Goal: Task Accomplishment & Management: Manage account settings

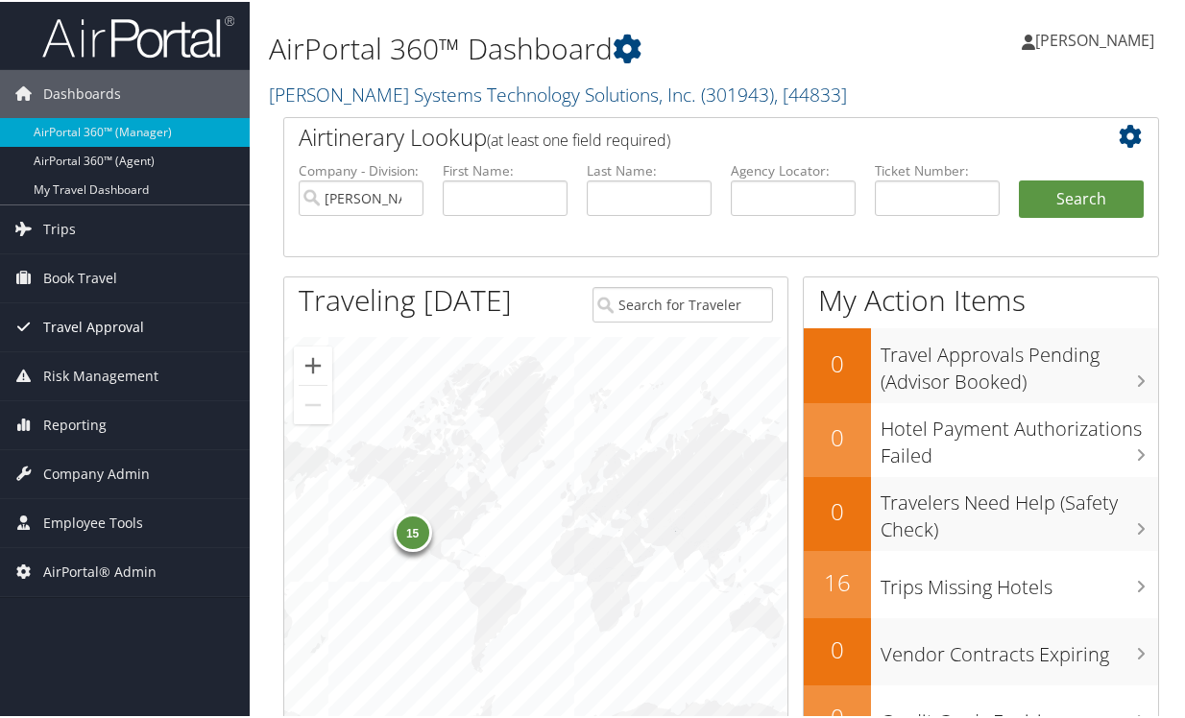
click at [85, 313] on span "Travel Approval" at bounding box center [93, 326] width 101 height 48
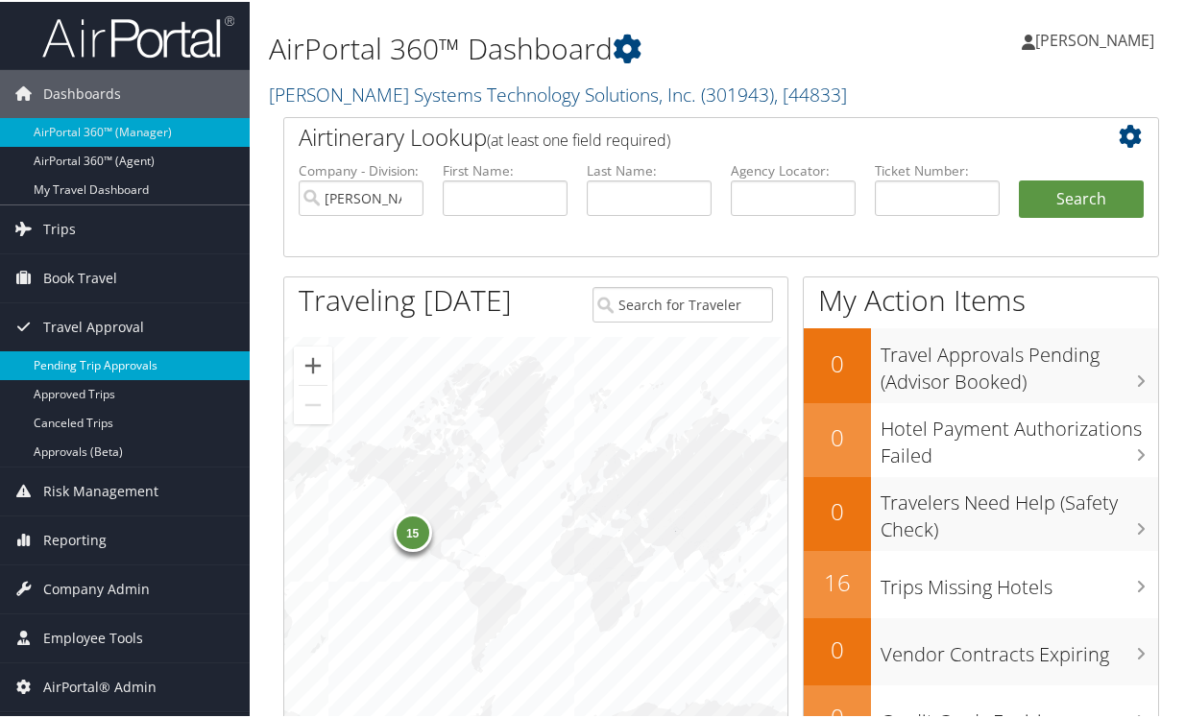
click at [80, 368] on link "Pending Trip Approvals" at bounding box center [125, 364] width 250 height 29
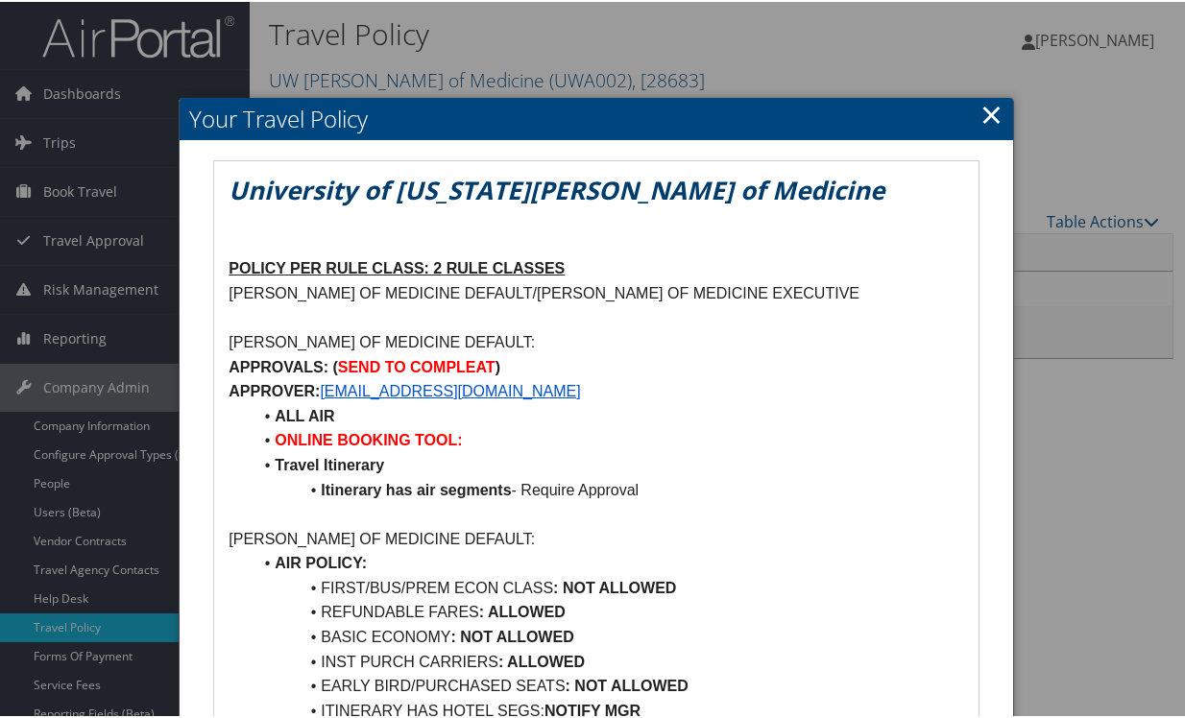
click at [981, 116] on link "×" at bounding box center [992, 112] width 22 height 38
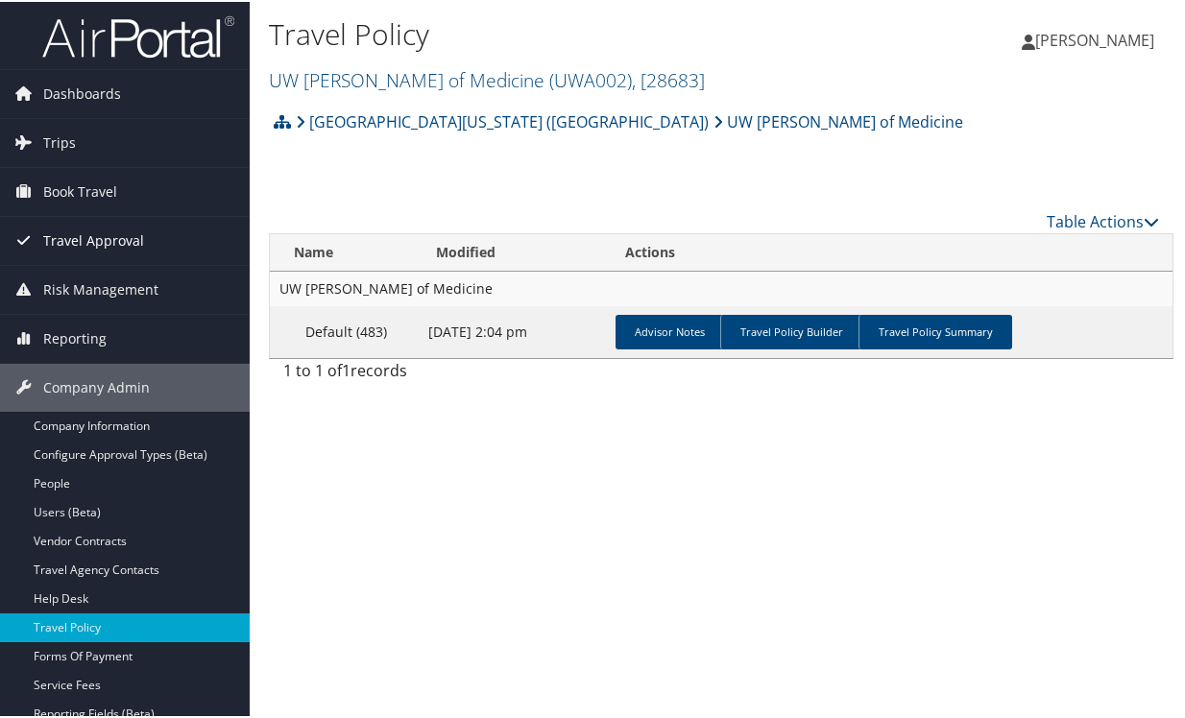
click at [66, 244] on span "Travel Approval" at bounding box center [93, 239] width 101 height 48
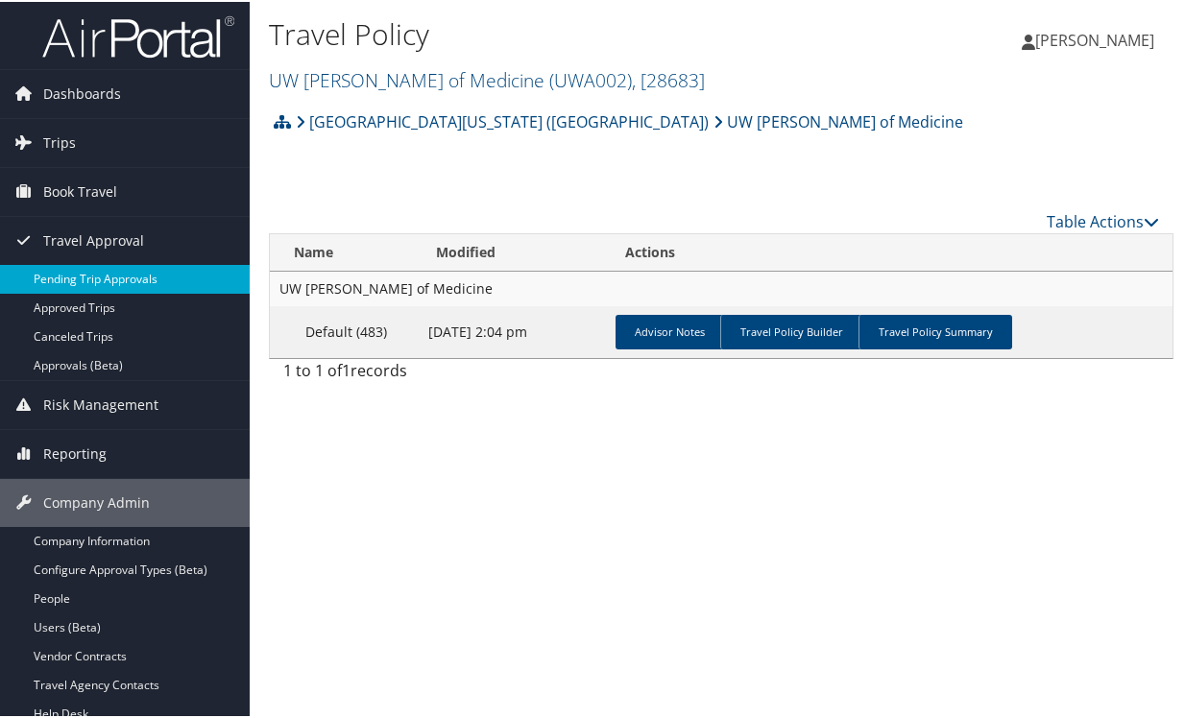
click at [76, 276] on link "Pending Trip Approvals" at bounding box center [125, 277] width 250 height 29
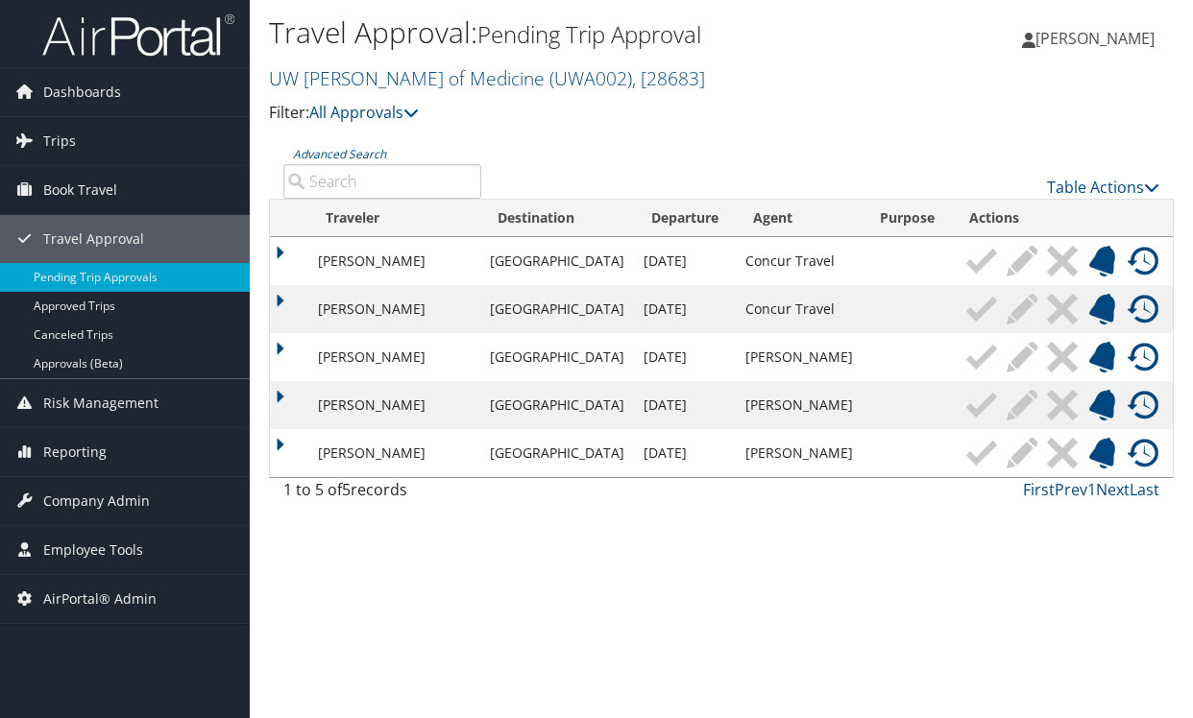
click at [1103, 311] on img at bounding box center [1102, 309] width 31 height 31
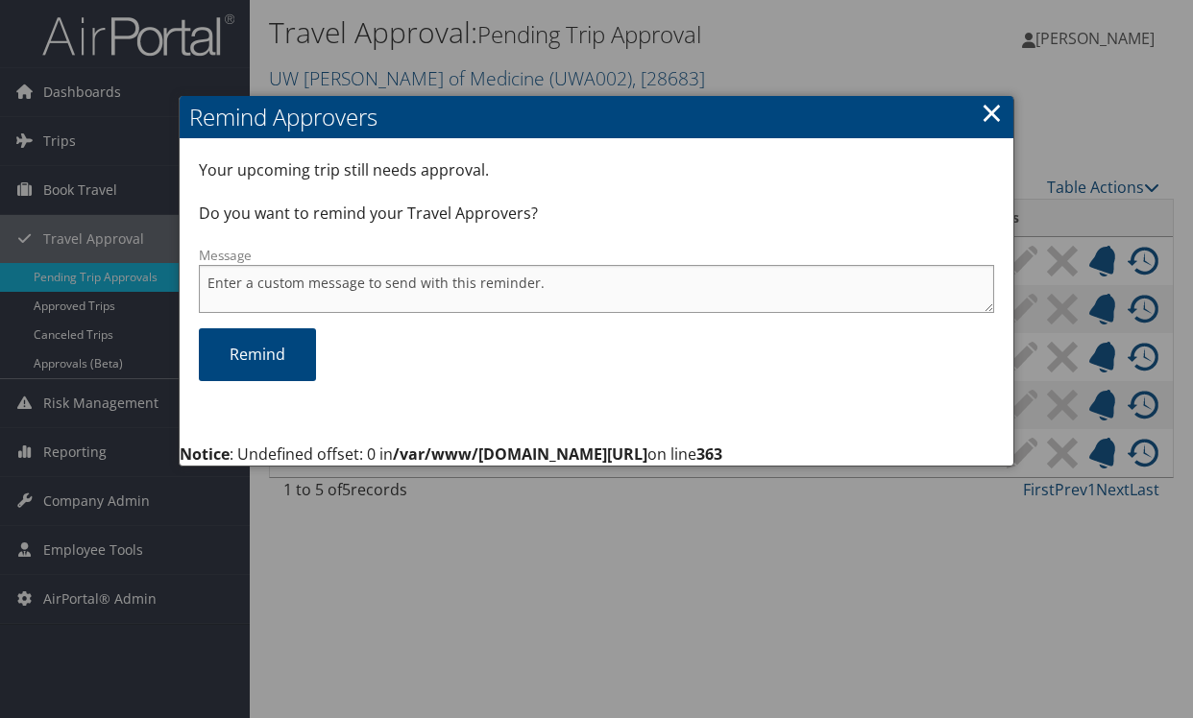
click at [254, 284] on textarea "Message" at bounding box center [596, 289] width 794 height 48
type textarea "H"
type textarea "This trip will cancel [DATE] if not approved. Thank you."
click at [251, 349] on link "Remind" at bounding box center [257, 354] width 117 height 53
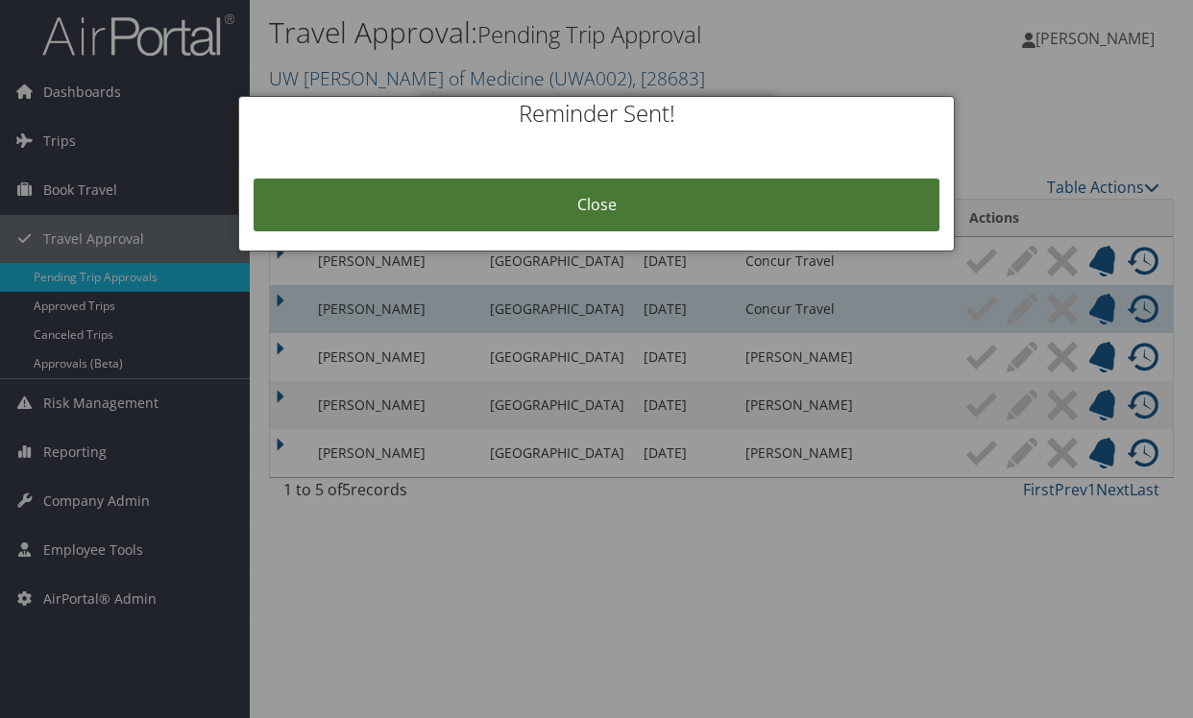
click at [556, 196] on link "Close" at bounding box center [596, 205] width 685 height 53
